Goal: Information Seeking & Learning: Check status

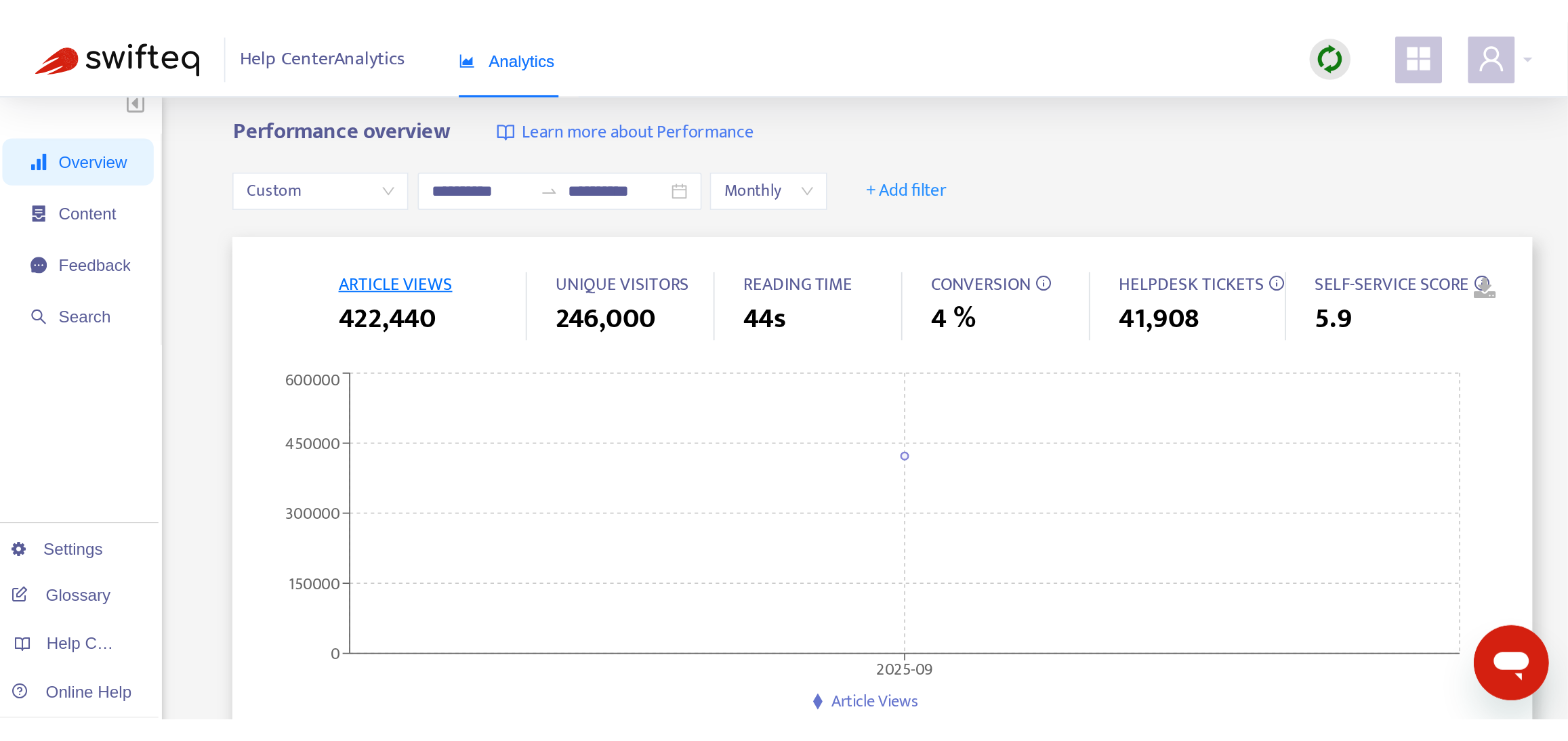
scroll to position [3614, 0]
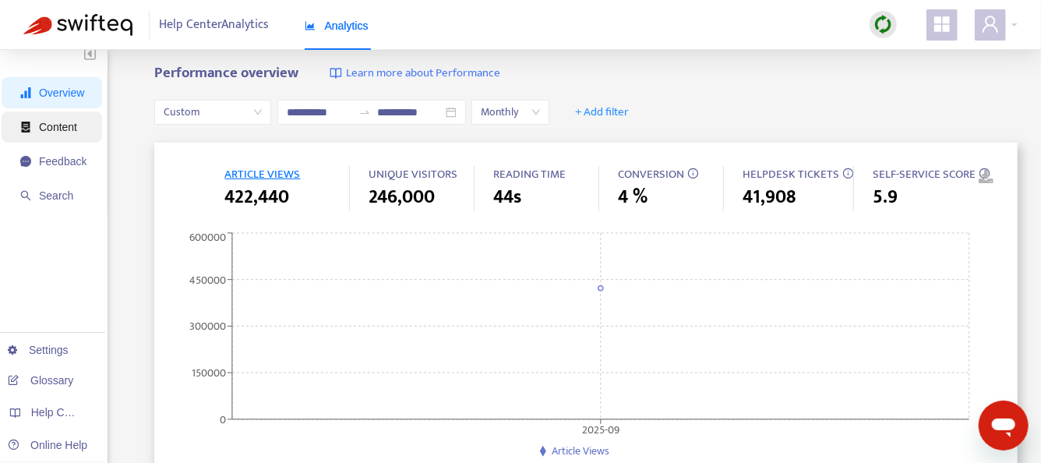
click at [55, 133] on span "Content" at bounding box center [53, 126] width 66 height 31
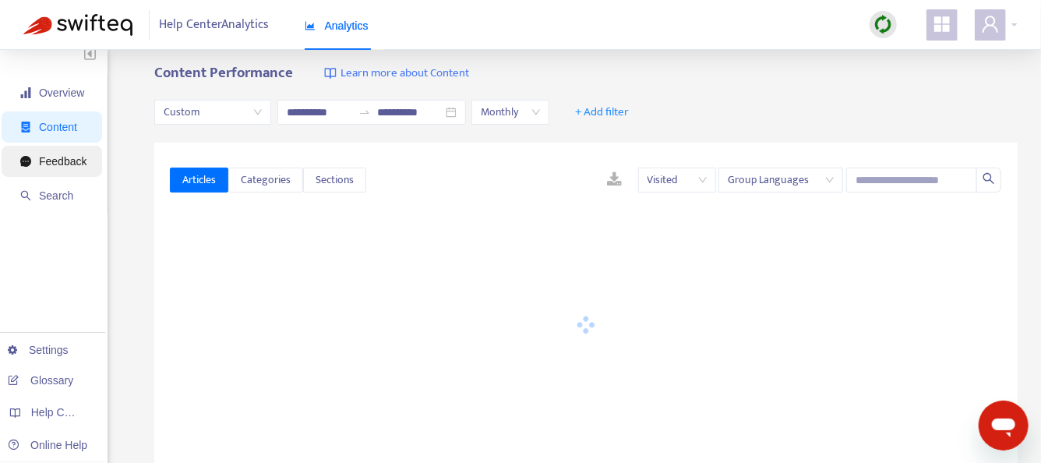
click at [45, 169] on span "Feedback" at bounding box center [53, 161] width 66 height 31
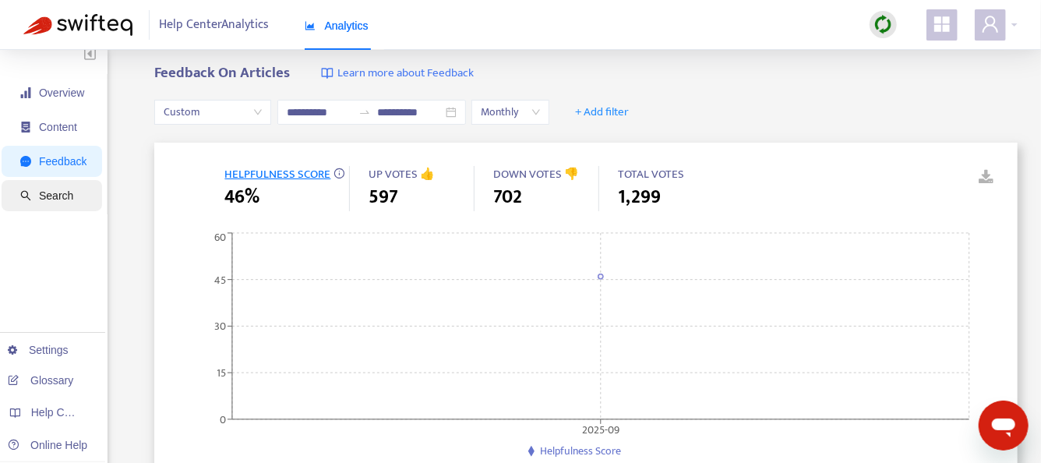
click at [42, 209] on span "Search" at bounding box center [53, 195] width 66 height 31
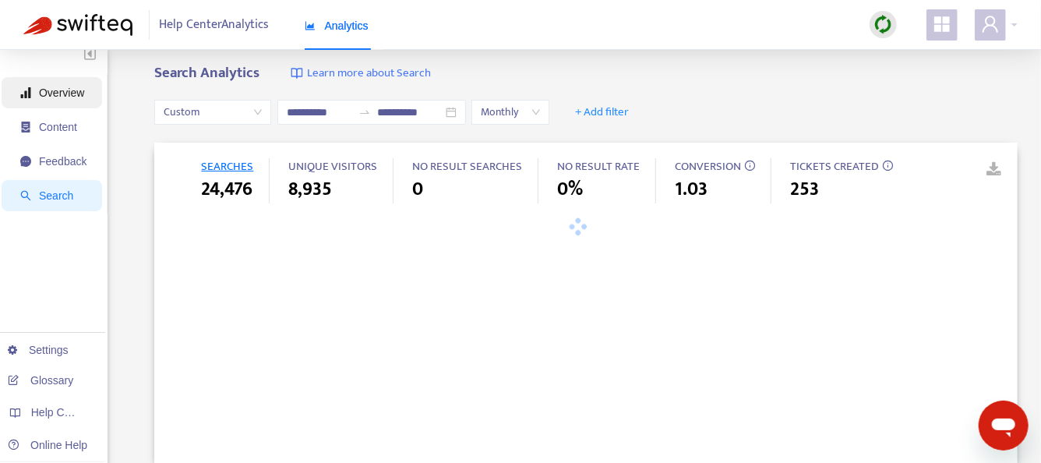
click at [65, 98] on span "Overview" at bounding box center [53, 92] width 66 height 31
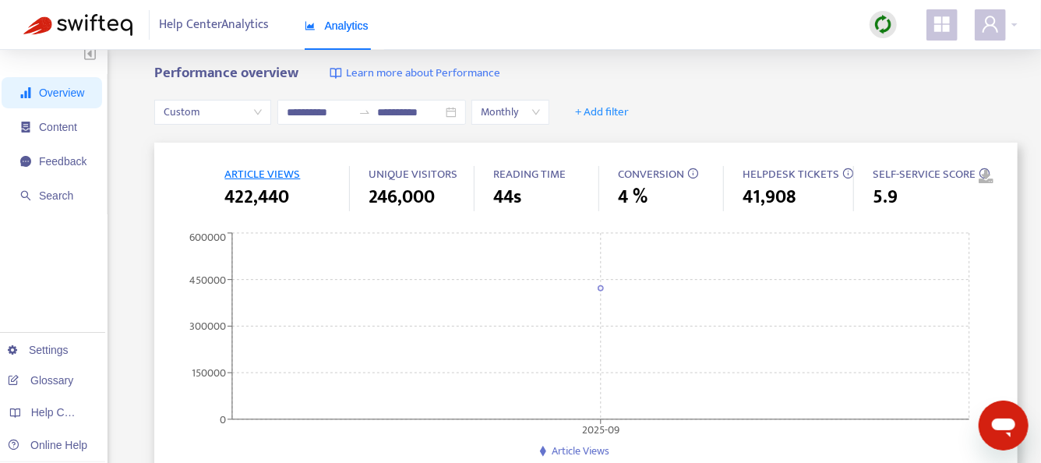
click at [65, 98] on span "Overview" at bounding box center [53, 92] width 66 height 31
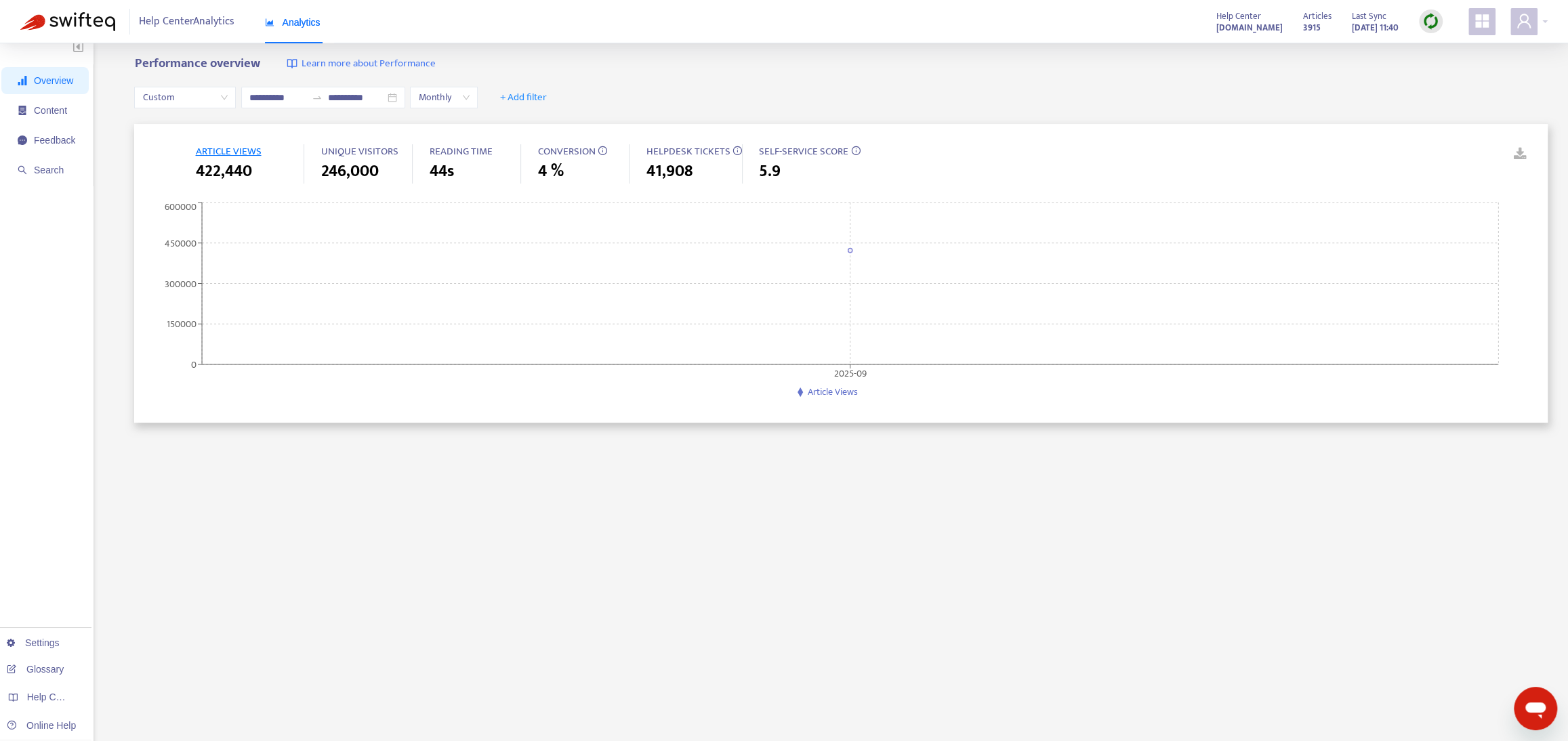
scroll to position [3994, 0]
click at [905, 401] on icon "Open messaging window" at bounding box center [1535, 708] width 24 height 24
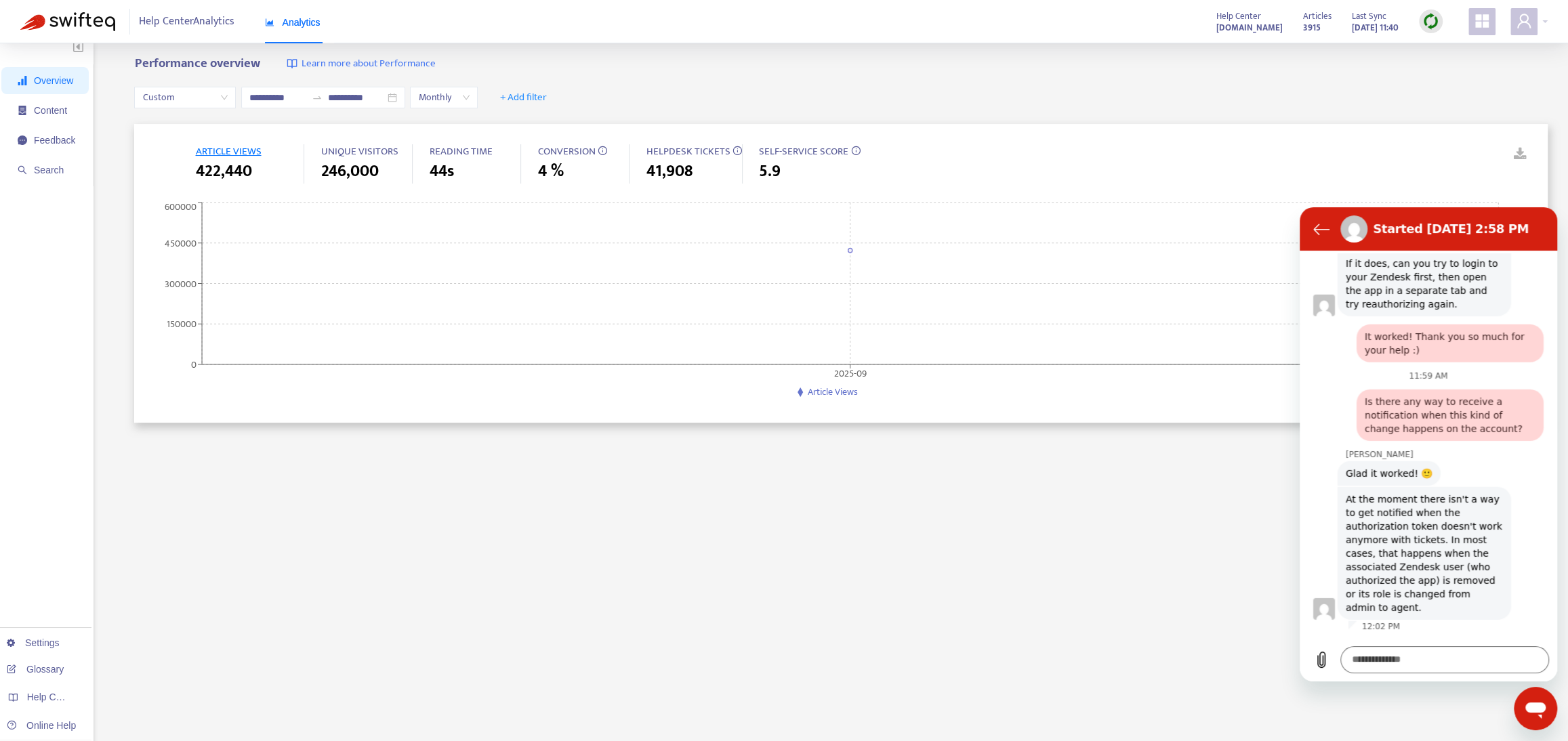
scroll to position [3622, 0]
drag, startPoint x: 1367, startPoint y: 523, endPoint x: 1454, endPoint y: 553, distance: 92.0
click at [905, 401] on span "At the moment there isn't a way to get notified when the authorization token do…" at bounding box center [1424, 552] width 168 height 133
drag, startPoint x: 1372, startPoint y: 531, endPoint x: 1417, endPoint y: 575, distance: 62.9
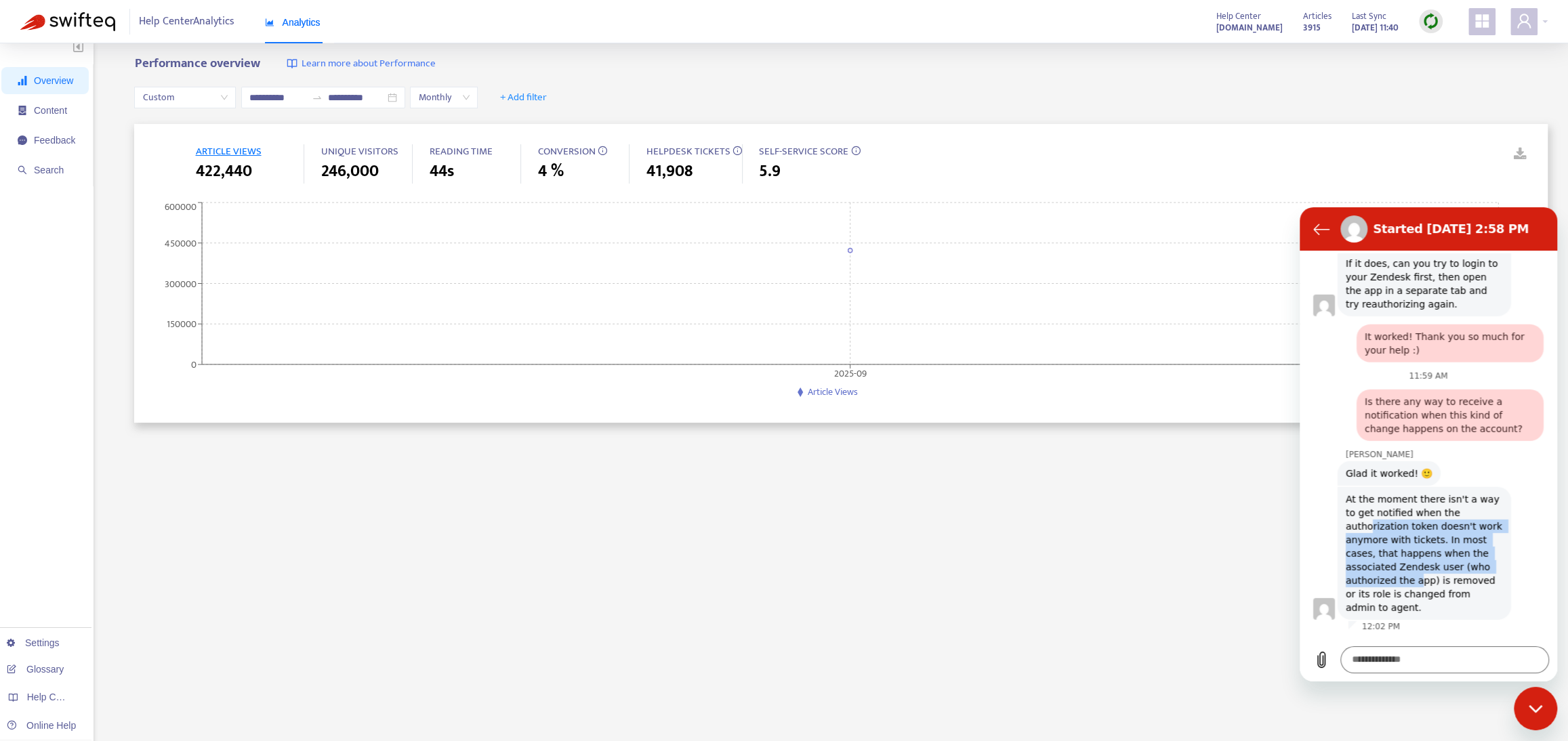
click at [905, 401] on span "At the moment there isn't a way to get notified when the authorization token do…" at bounding box center [1424, 552] width 168 height 133
drag, startPoint x: 1360, startPoint y: 502, endPoint x: 1450, endPoint y: 581, distance: 119.8
click at [905, 401] on span "At the moment there isn't a way to get notified when the authorization token do…" at bounding box center [1424, 552] width 168 height 133
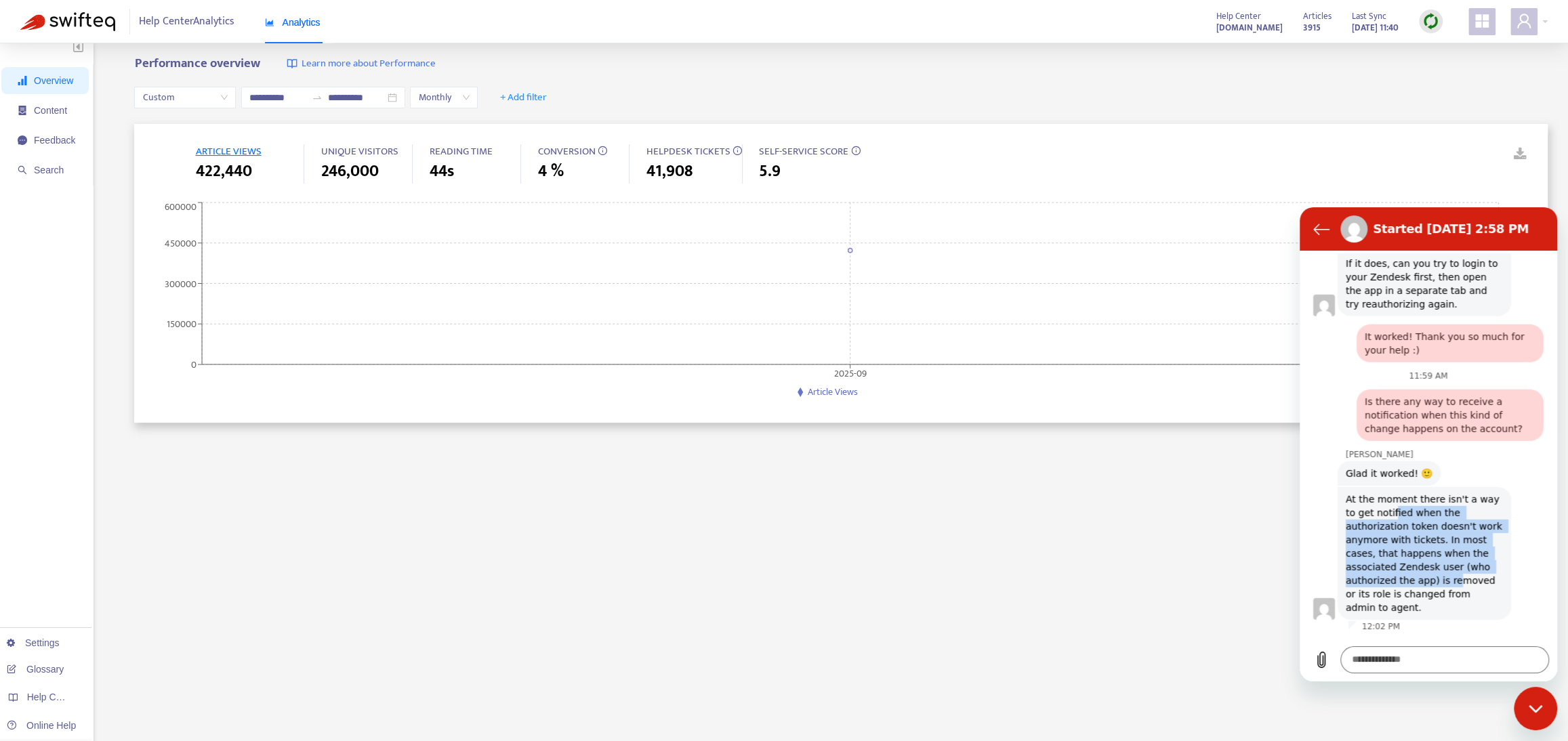
drag, startPoint x: 1450, startPoint y: 584, endPoint x: 1392, endPoint y: 505, distance: 98.0
click at [905, 401] on span "At the moment there isn't a way to get notified when the authorization token do…" at bounding box center [1424, 552] width 168 height 133
click at [905, 222] on icon "Back to the conversation list" at bounding box center [1320, 228] width 17 height 17
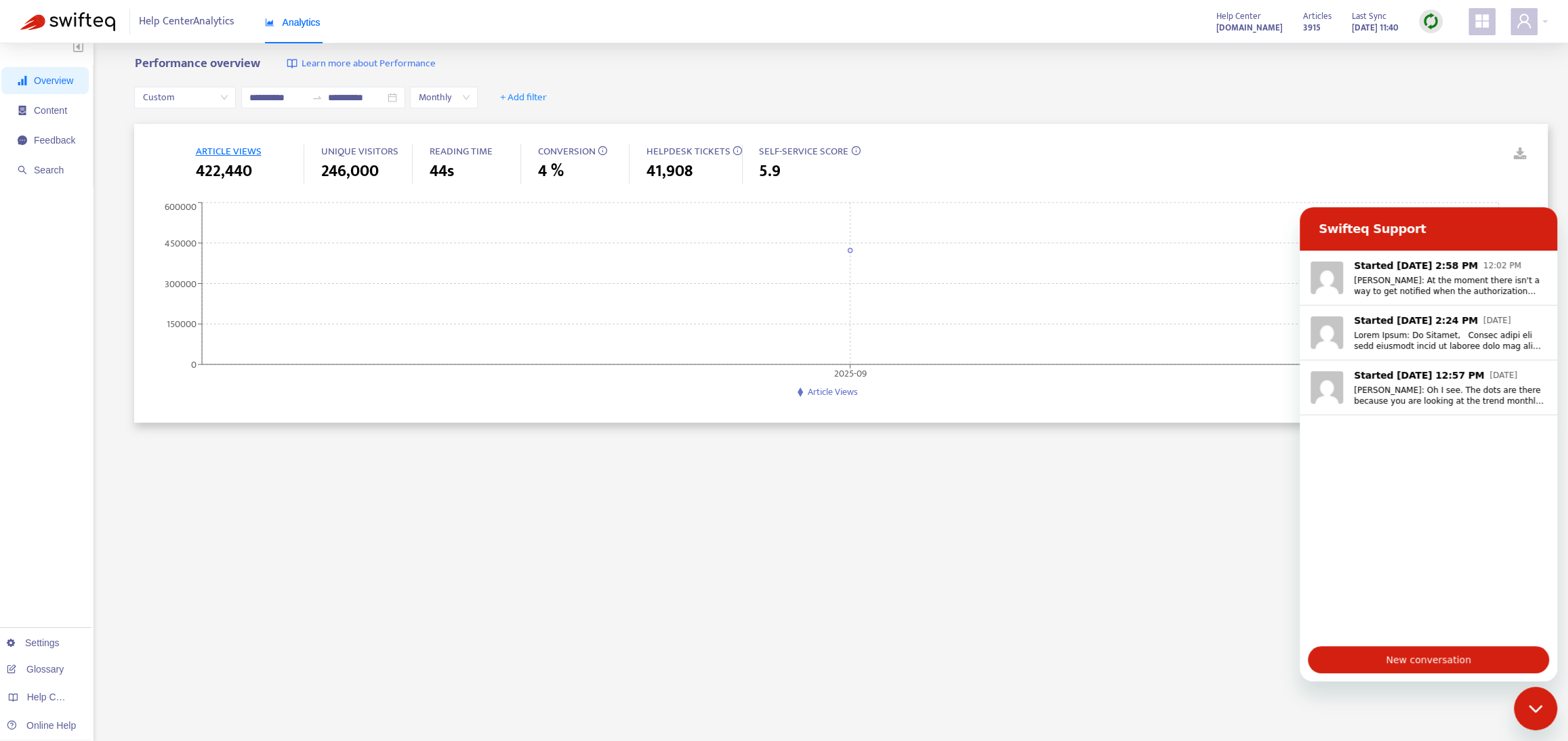
click at [905, 401] on icon "Close messaging window" at bounding box center [1535, 709] width 14 height 9
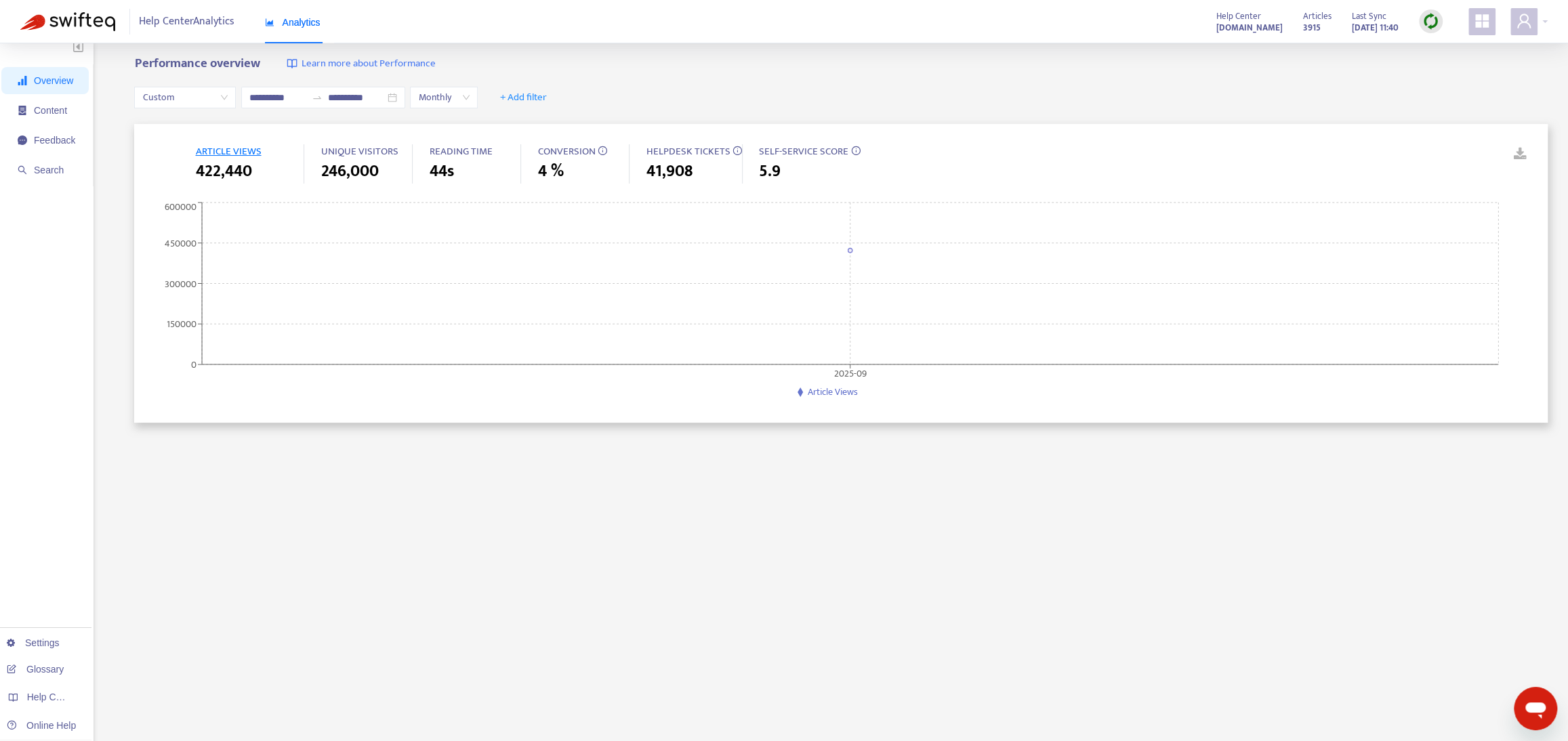
click at [58, 82] on span "Overview" at bounding box center [53, 81] width 39 height 10
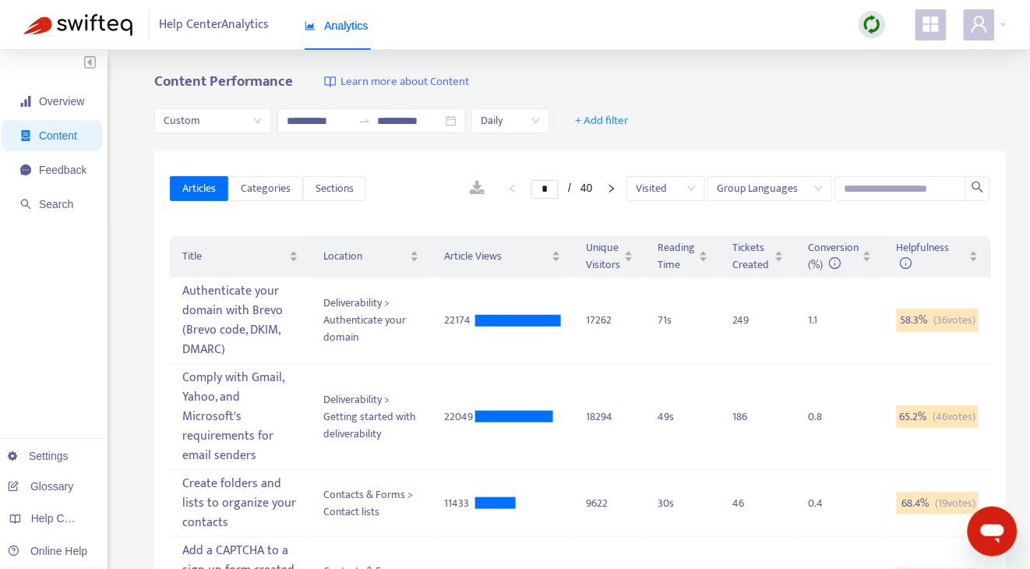
scroll to position [4312, 0]
click at [75, 101] on span "Overview" at bounding box center [61, 101] width 45 height 12
